Goal: Use online tool/utility: Utilize a website feature to perform a specific function

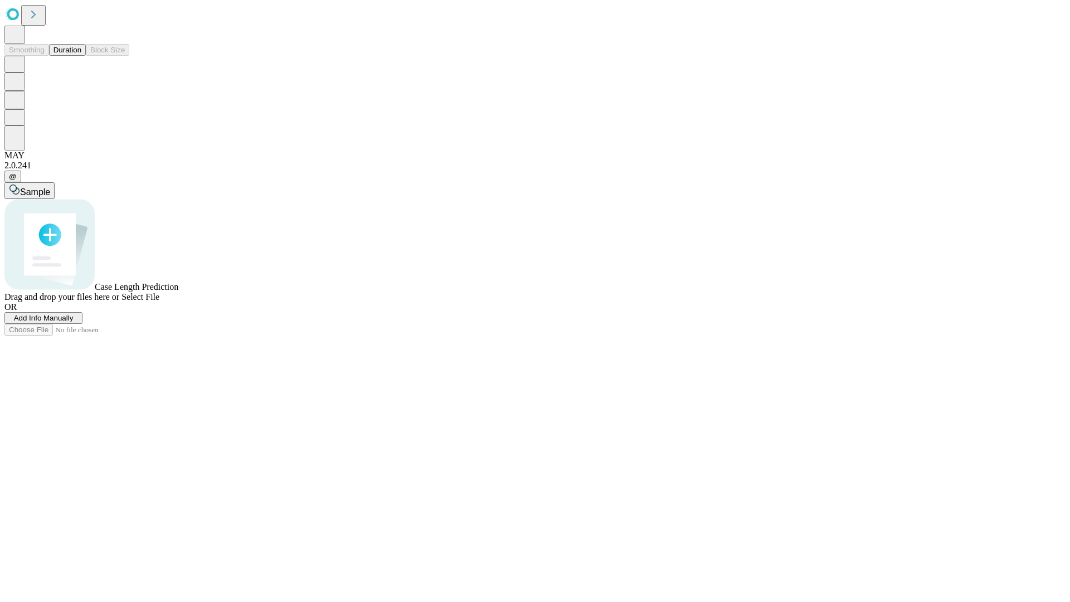
click at [81, 56] on button "Duration" at bounding box center [67, 50] width 37 height 12
click at [159, 302] on span "Select File" at bounding box center [140, 296] width 38 height 9
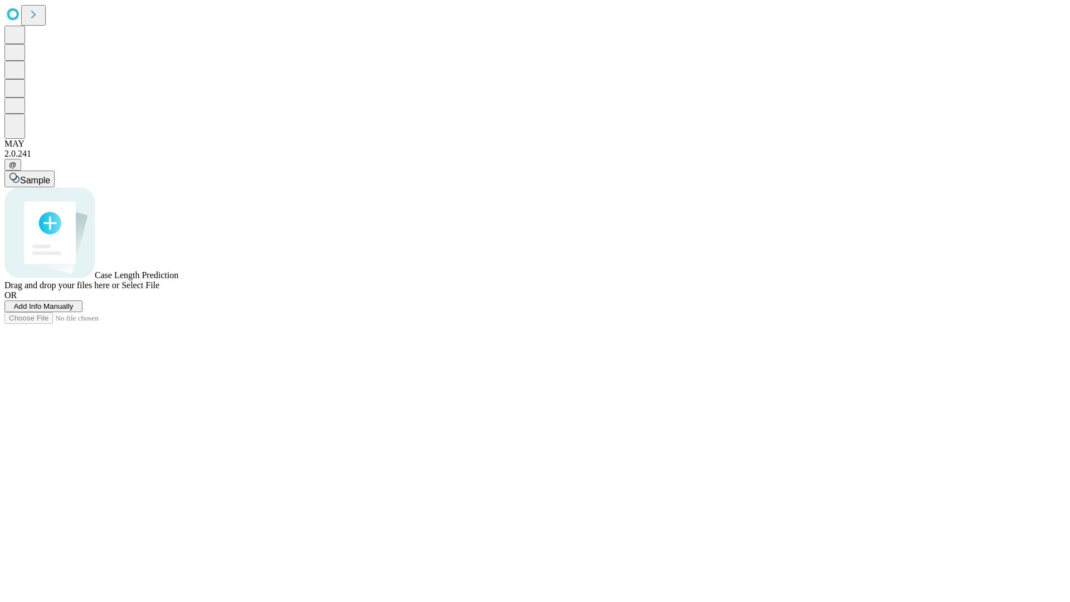
click at [159, 290] on span "Select File" at bounding box center [140, 284] width 38 height 9
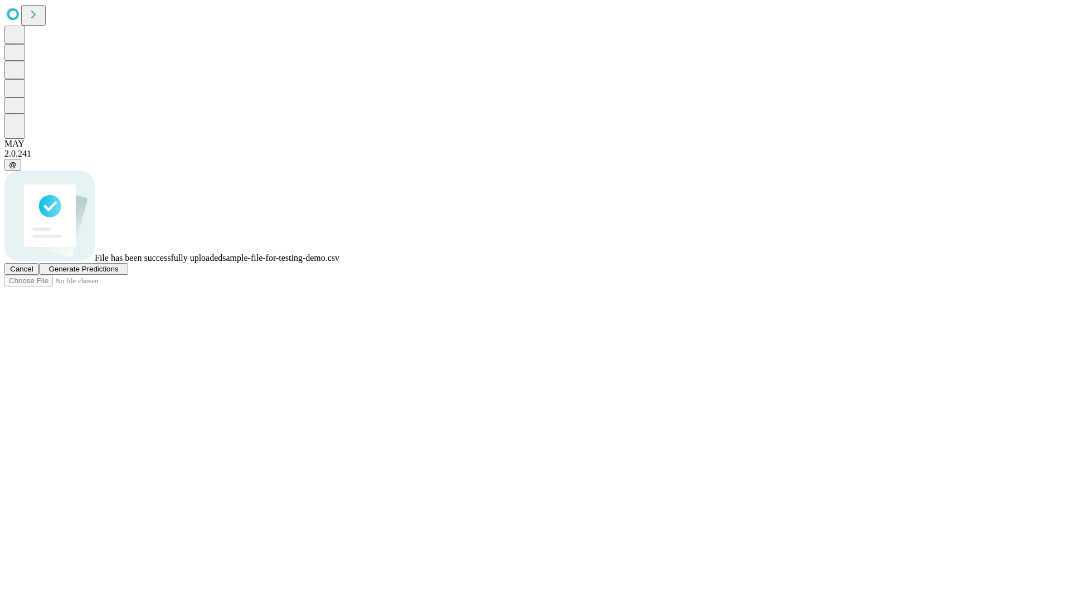
click at [118, 273] on span "Generate Predictions" at bounding box center [83, 269] width 70 height 8
